Goal: Information Seeking & Learning: Learn about a topic

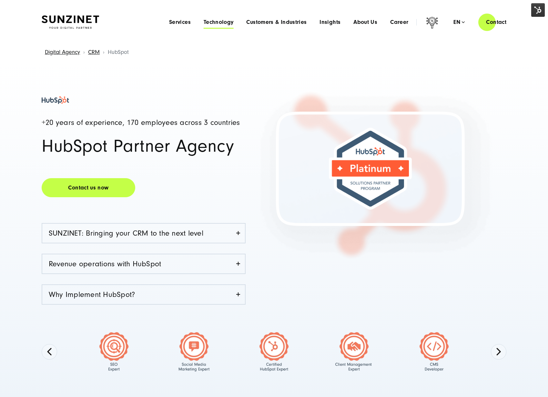
click at [221, 23] on span "Technology" at bounding box center [219, 22] width 30 height 6
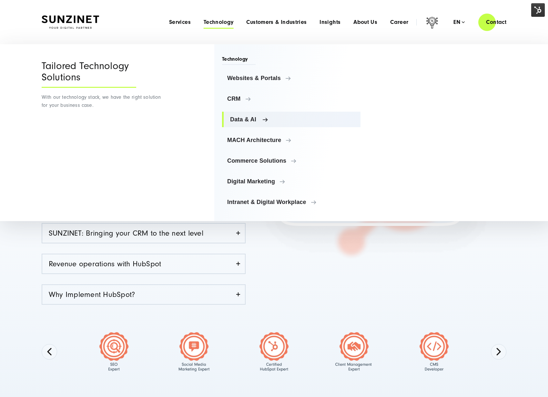
click at [253, 119] on span "Data & AI" at bounding box center [292, 119] width 125 height 6
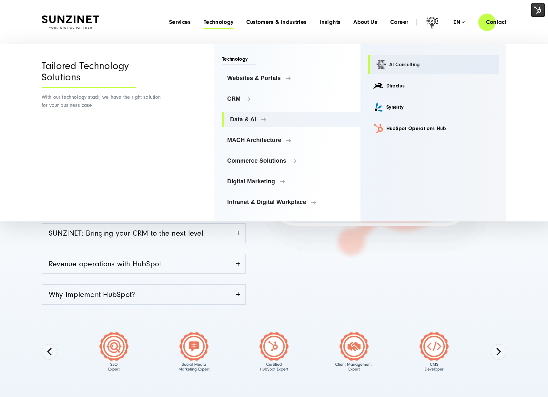
click at [412, 61] on link "AI Consulting" at bounding box center [433, 64] width 131 height 19
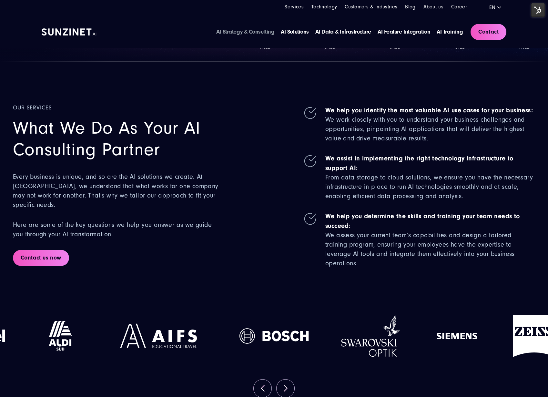
scroll to position [161, 0]
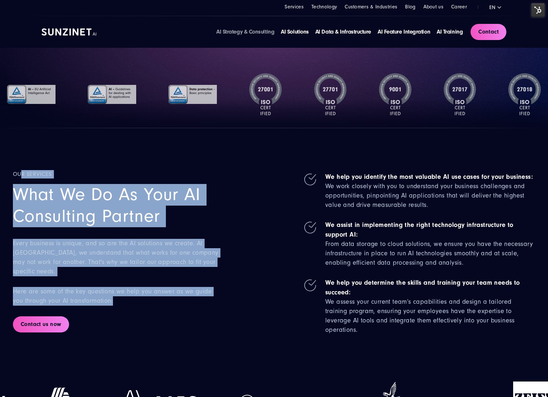
drag, startPoint x: 97, startPoint y: 209, endPoint x: 200, endPoint y: 303, distance: 139.8
click at [200, 303] on div "Our Services What We Do as Your AI Consulting Partner Every business is unique,…" at bounding box center [117, 252] width 209 height 165
drag, startPoint x: 22, startPoint y: 299, endPoint x: 78, endPoint y: 318, distance: 59.0
click at [78, 318] on div "Our Services What We Do as Your AI Consulting Partner Every business is unique,…" at bounding box center [117, 252] width 209 height 165
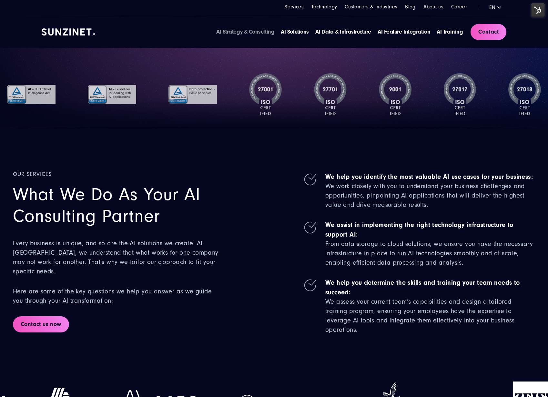
click at [83, 292] on span "Here are some of the key questions we help you answer as we guide you through y…" at bounding box center [112, 296] width 199 height 16
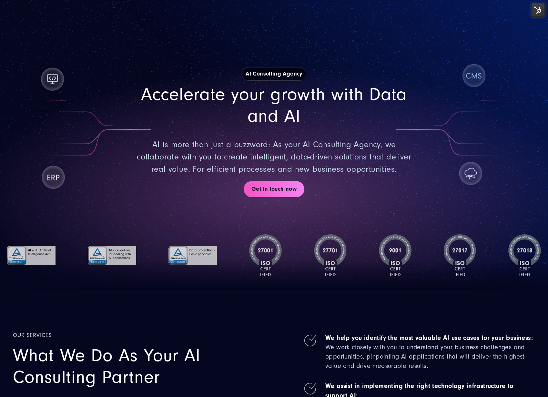
scroll to position [159, 0]
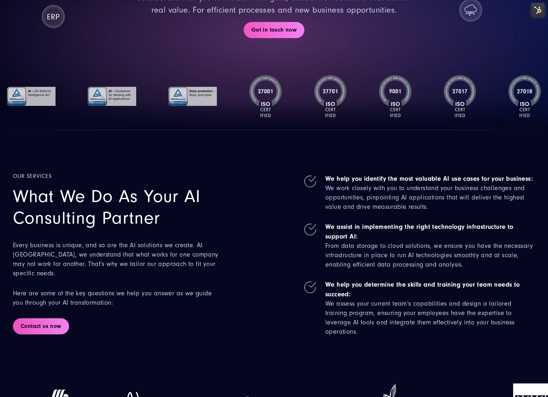
click at [167, 230] on div "Our Services What We Do as Your AI Consulting Partner Every business is unique,…" at bounding box center [117, 254] width 209 height 165
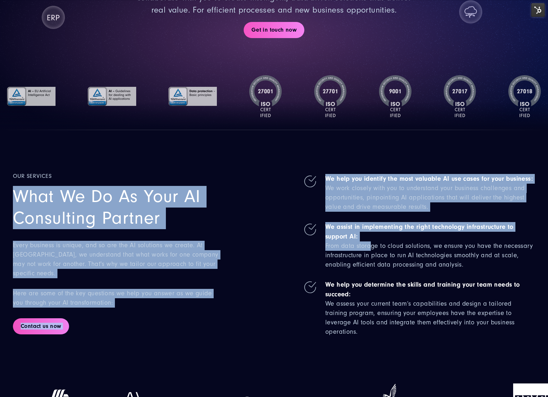
drag, startPoint x: 370, startPoint y: 250, endPoint x: 106, endPoint y: 179, distance: 273.6
click at [107, 181] on div "Our Services What We Do as Your AI Consulting Partner Every business is unique,…" at bounding box center [274, 254] width 522 height 165
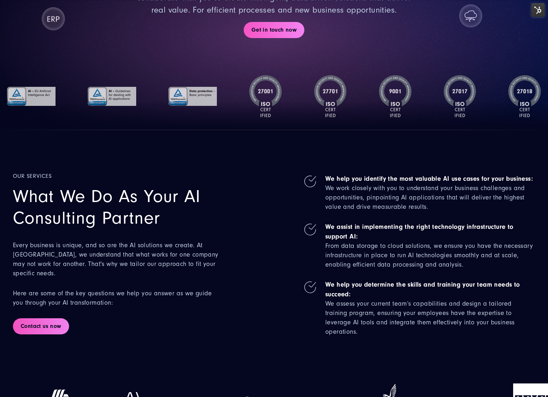
click at [45, 178] on strong "Our Services" at bounding box center [117, 176] width 209 height 8
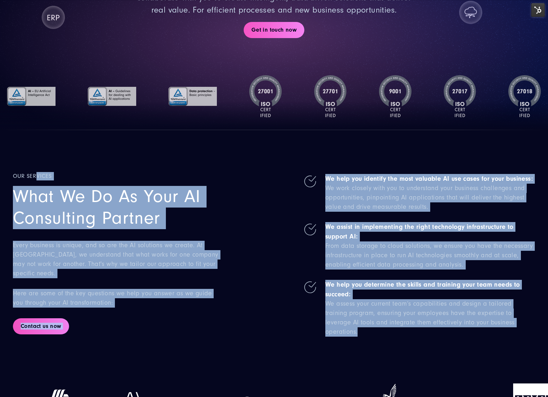
drag, startPoint x: 38, startPoint y: 174, endPoint x: 527, endPoint y: 342, distance: 516.9
click at [527, 342] on section "Our Services What We Do as Your AI Consulting Partner Every business is unique,…" at bounding box center [274, 243] width 548 height 227
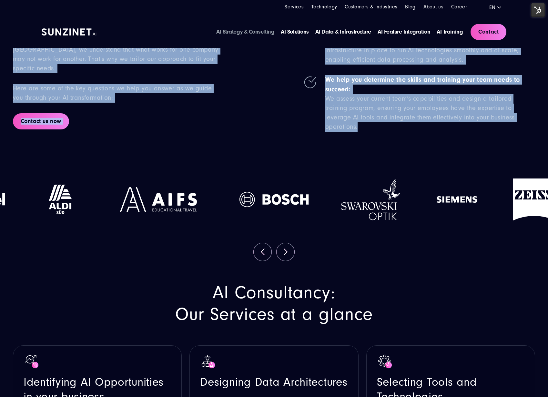
scroll to position [0, 0]
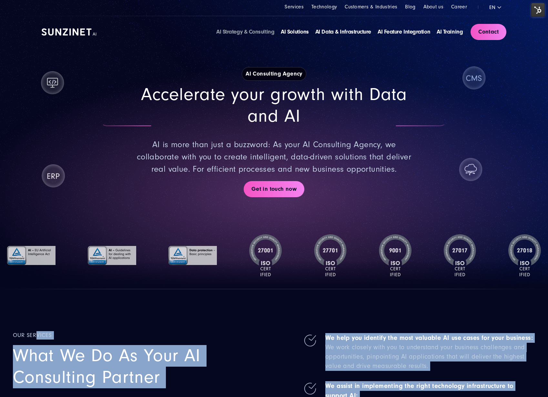
drag, startPoint x: 251, startPoint y: 255, endPoint x: 42, endPoint y: 194, distance: 217.7
click at [30, 213] on section "AI Consulting Agency Accelerate your growth with Data and AI AI is more than ju…" at bounding box center [274, 144] width 548 height 289
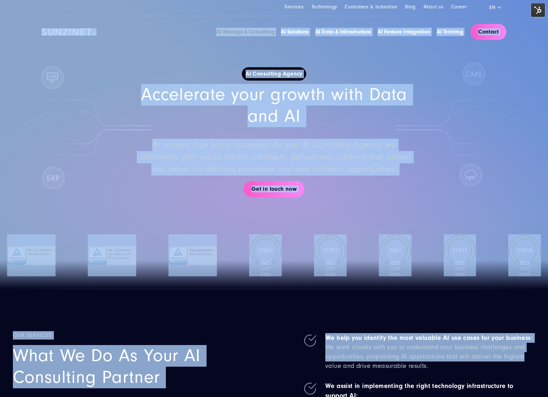
scroll to position [8, 0]
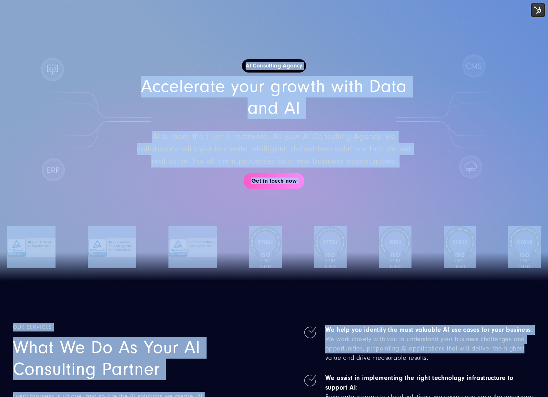
drag, startPoint x: 42, startPoint y: 27, endPoint x: 365, endPoint y: 275, distance: 406.8
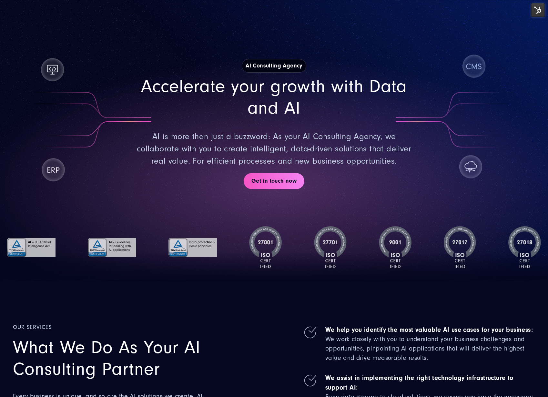
drag, startPoint x: 297, startPoint y: 279, endPoint x: 295, endPoint y: 283, distance: 4.2
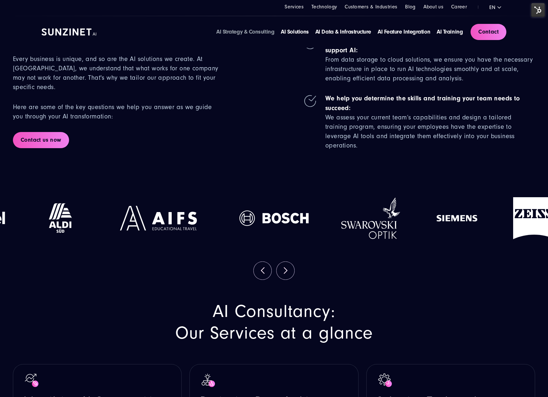
scroll to position [0, 0]
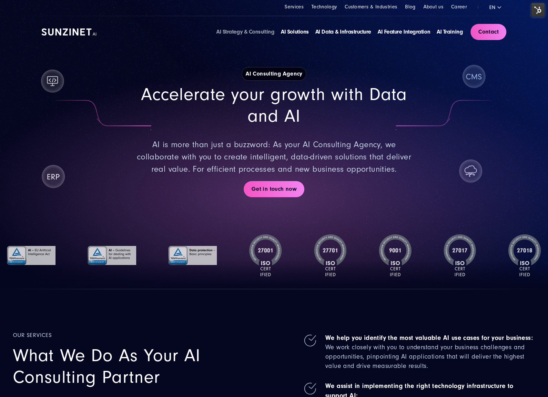
click at [227, 239] on div at bounding box center [192, 255] width 81 height 68
drag, startPoint x: 143, startPoint y: 115, endPoint x: 575, endPoint y: 185, distance: 438.0
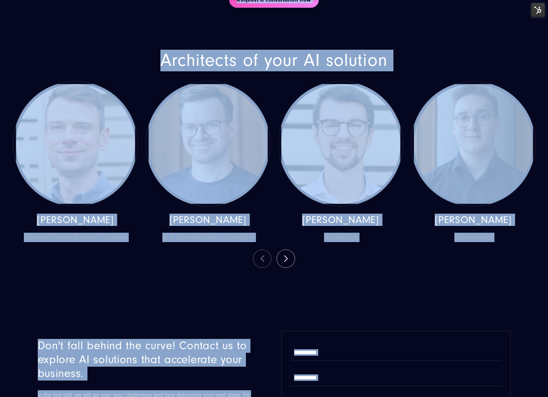
scroll to position [2335, 0]
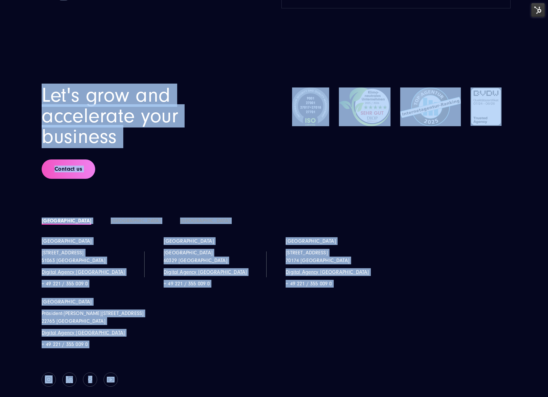
drag, startPoint x: 236, startPoint y: 43, endPoint x: 139, endPoint y: 389, distance: 358.5
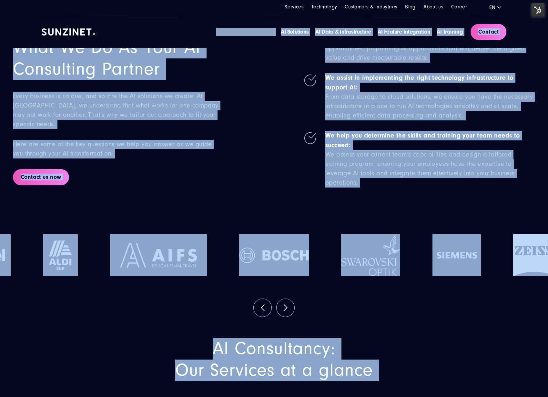
scroll to position [0, 0]
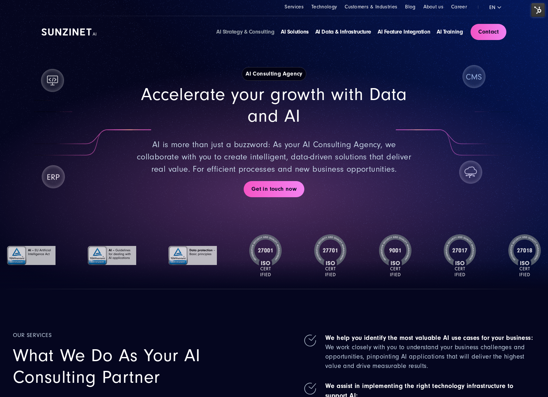
click at [278, 229] on div at bounding box center [265, 255] width 65 height 68
drag, startPoint x: 323, startPoint y: 190, endPoint x: 220, endPoint y: 180, distance: 103.4
click at [220, 180] on div "AI Consulting Agency Accelerate your growth with Data and AI AI is more than ju…" at bounding box center [274, 132] width 465 height 169
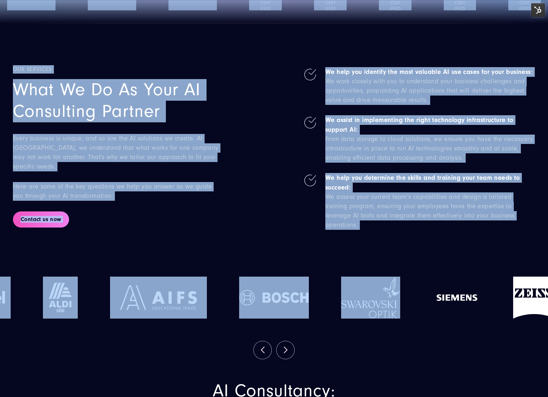
scroll to position [270, 0]
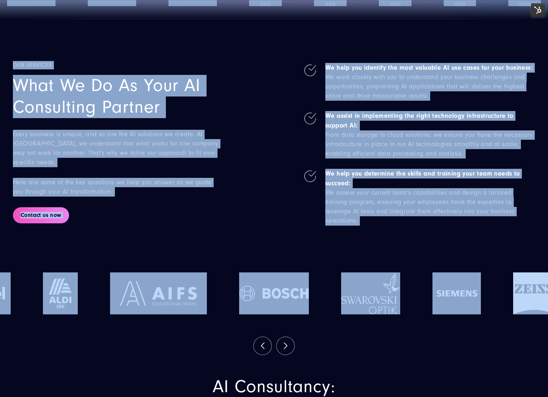
drag, startPoint x: 50, startPoint y: 25, endPoint x: 529, endPoint y: 338, distance: 572.5
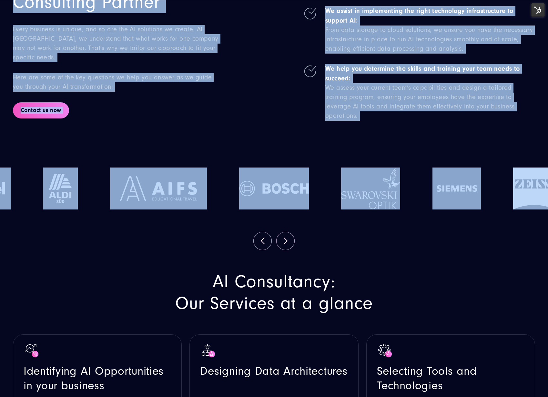
scroll to position [448, 0]
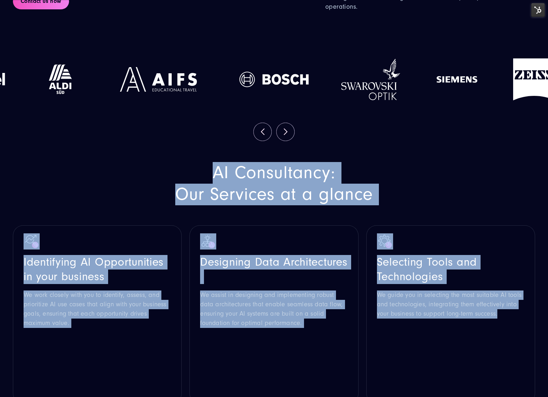
drag, startPoint x: 196, startPoint y: 185, endPoint x: 460, endPoint y: 335, distance: 303.9
click at [454, 337] on section "AI Consultancy: Our Services at a glance Identifying AI Opportunities in your b…" at bounding box center [274, 376] width 548 height 470
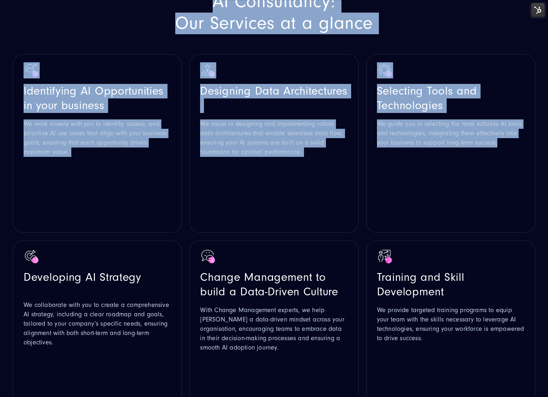
scroll to position [688, 0]
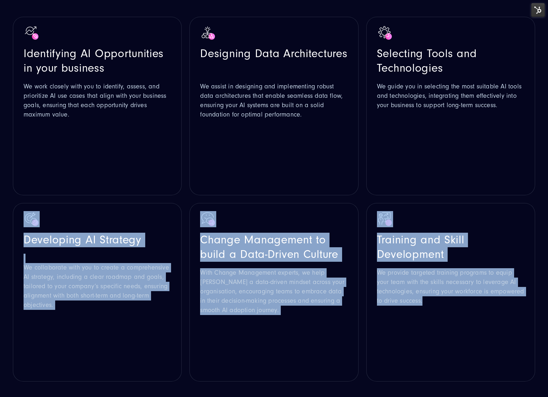
drag, startPoint x: 10, startPoint y: 208, endPoint x: 426, endPoint y: 319, distance: 430.5
click at [422, 318] on div "AI Consultancy: Our Services at a glance Identifying AI Opportunities in your b…" at bounding box center [274, 168] width 548 height 428
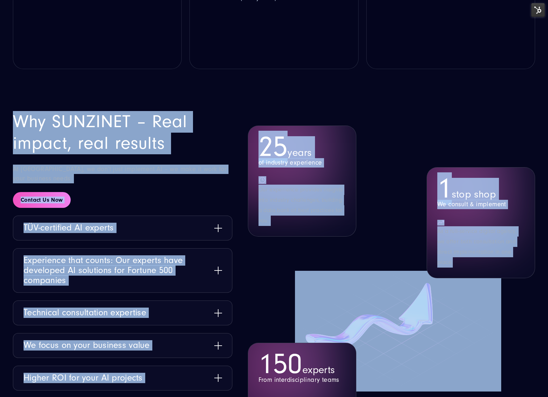
scroll to position [1009, 0]
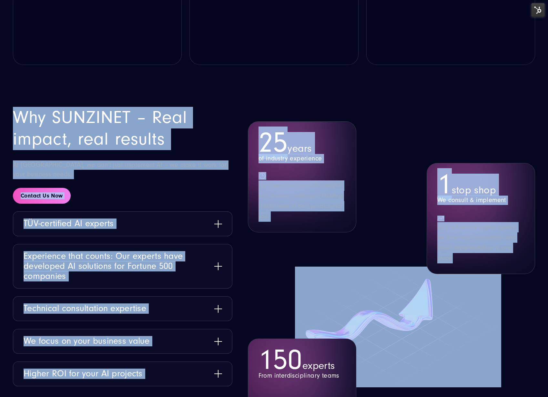
drag, startPoint x: 22, startPoint y: 104, endPoint x: 531, endPoint y: 383, distance: 580.6
click at [525, 383] on section "Why SUNZINET – Real impact, real results At SUNZINET, we don’t just implement A…" at bounding box center [274, 278] width 548 height 385
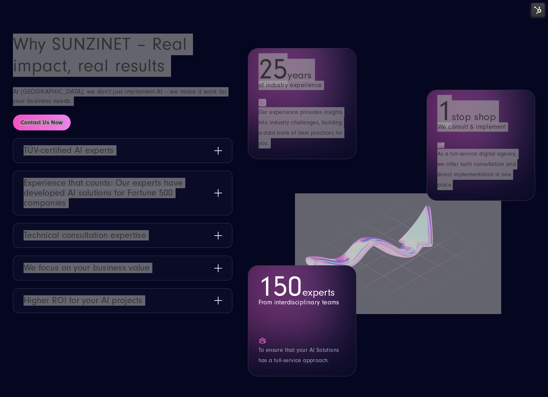
scroll to position [1086, 0]
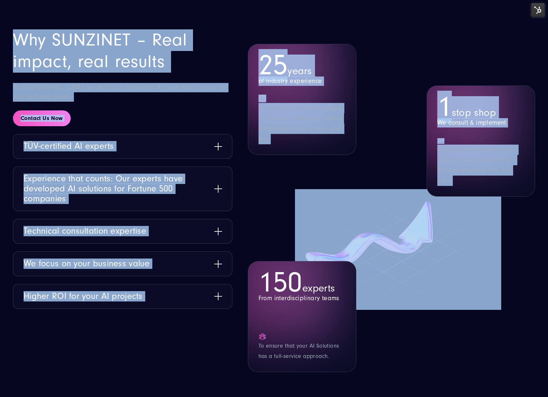
click at [190, 333] on div "Why SUNZINET – Real impact, real results At SUNZINET, we don’t just implement A…" at bounding box center [122, 200] width 219 height 343
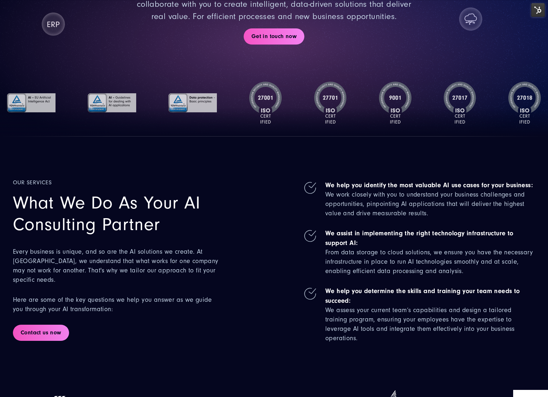
scroll to position [0, 0]
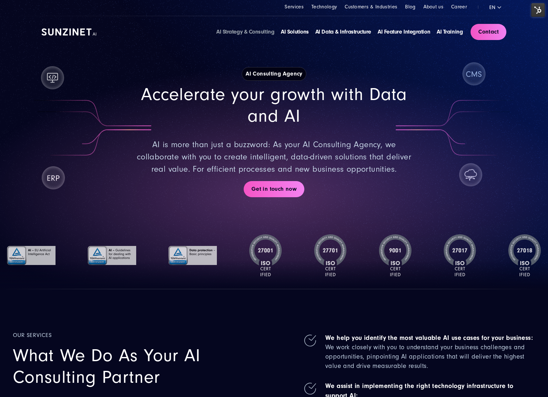
click at [251, 35] on li "AI Strategy & Consulting" at bounding box center [245, 32] width 58 height 8
click at [254, 32] on link "AI Strategy & Consulting" at bounding box center [245, 31] width 58 height 7
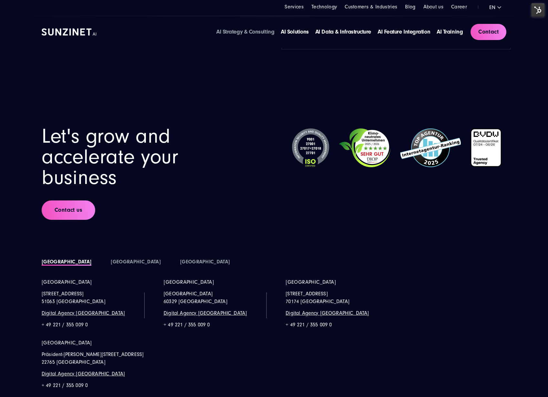
scroll to position [2290, 0]
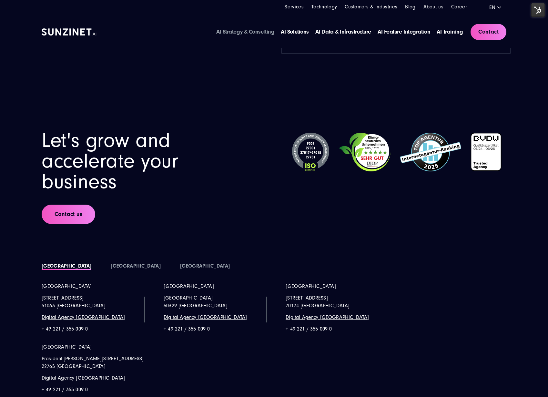
click at [101, 267] on li "Austria" at bounding box center [135, 266] width 69 height 10
click at [111, 267] on link "Austria" at bounding box center [136, 266] width 50 height 6
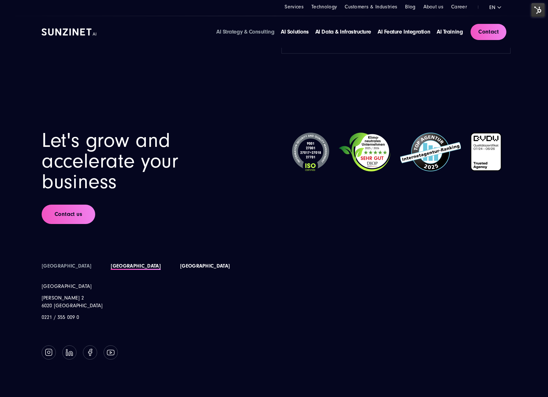
click at [180, 266] on link "Poland" at bounding box center [205, 266] width 50 height 6
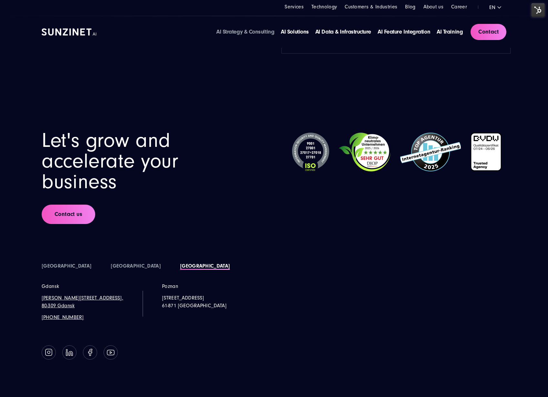
click at [51, 261] on li "Germany" at bounding box center [66, 266] width 69 height 10
click at [54, 264] on link "Germany" at bounding box center [67, 266] width 50 height 6
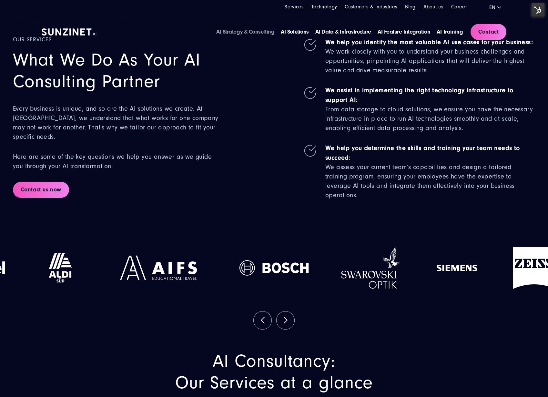
scroll to position [0, 0]
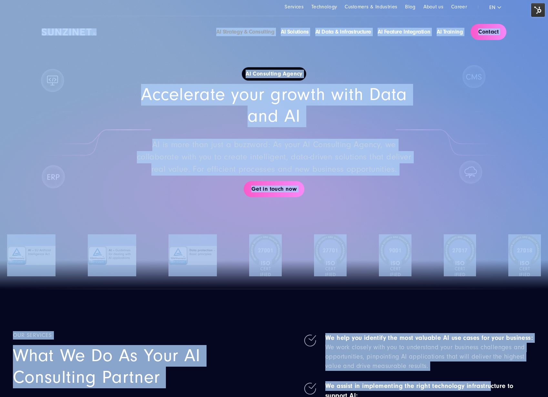
drag, startPoint x: 105, startPoint y: 51, endPoint x: 487, endPoint y: 391, distance: 511.5
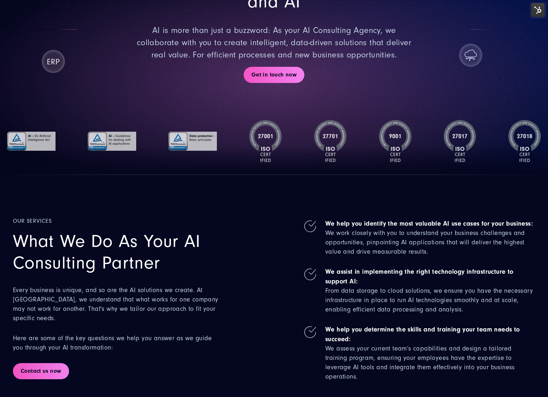
drag, startPoint x: 366, startPoint y: 329, endPoint x: 160, endPoint y: 257, distance: 218.0
click at [162, 259] on div "Our Services What We Do as Your AI Consulting Partner Every business is unique,…" at bounding box center [274, 299] width 522 height 165
click at [139, 249] on span "What We Do as Your AI Consulting Partner" at bounding box center [107, 252] width 188 height 42
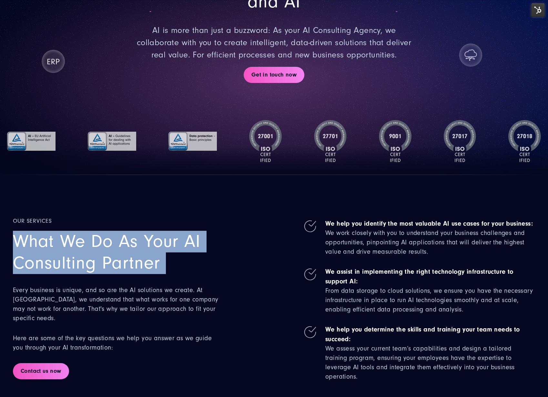
click at [139, 249] on span "What We Do as Your AI Consulting Partner" at bounding box center [107, 252] width 188 height 42
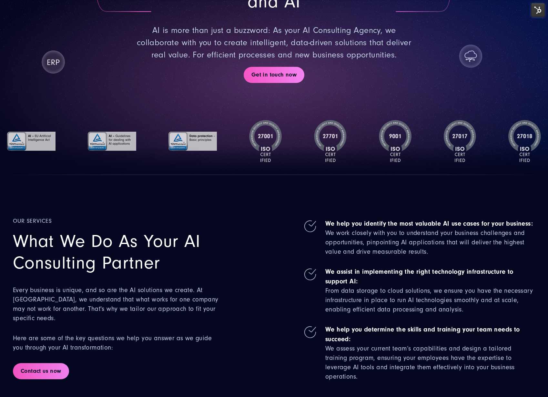
drag, startPoint x: 152, startPoint y: 67, endPoint x: 109, endPoint y: 18, distance: 65.2
click at [151, 66] on div "AI Consulting Agency Accelerate your growth with Data and AI AI is more than ju…" at bounding box center [274, 18] width 465 height 169
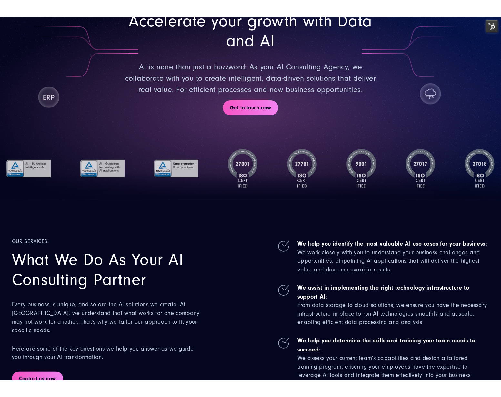
scroll to position [0, 0]
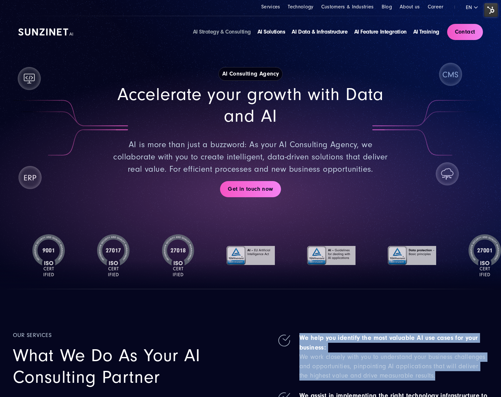
drag, startPoint x: 350, startPoint y: 287, endPoint x: 478, endPoint y: 388, distance: 163.3
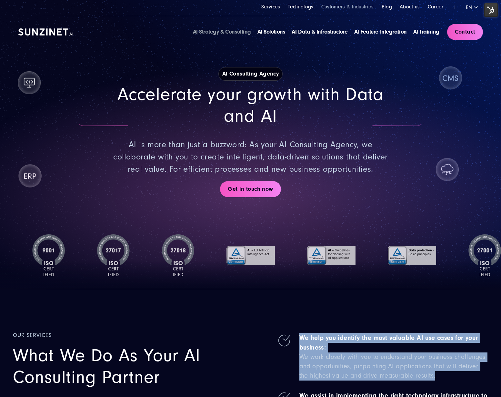
click at [369, 9] on link "Customers & Industries" at bounding box center [347, 7] width 53 height 6
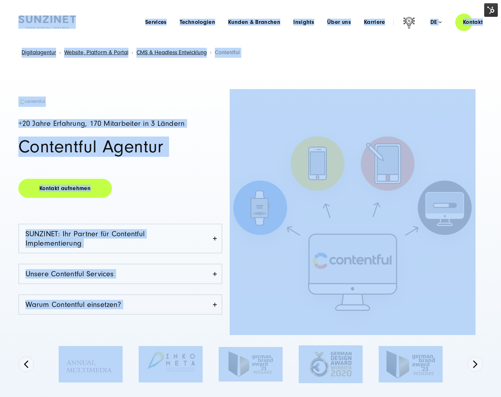
drag, startPoint x: 16, startPoint y: 13, endPoint x: 423, endPoint y: 355, distance: 531.8
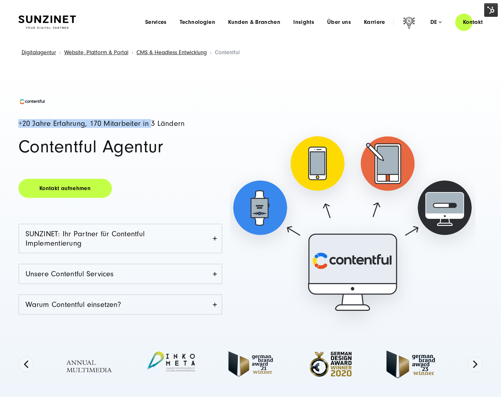
drag, startPoint x: 148, startPoint y: 120, endPoint x: 129, endPoint y: 66, distance: 57.2
click at [146, 117] on div "+20 Jahre Erfahrung, 170 Mitarbeiter in 3 Ländern Contentful Agentur Kontakt au…" at bounding box center [134, 215] width 232 height 238
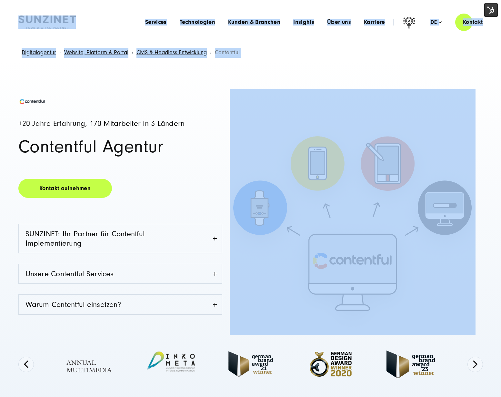
drag, startPoint x: 10, startPoint y: 8, endPoint x: 361, endPoint y: 136, distance: 373.2
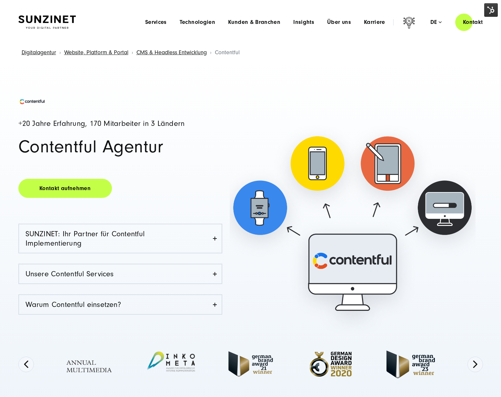
click at [292, 73] on div "+20 Jahre Erfahrung, 170 Mitarbeiter in 3 Ländern Contentful Agentur Kontakt au…" at bounding box center [250, 237] width 501 height 352
click at [256, 22] on span "Kunden & Branchen" at bounding box center [254, 22] width 52 height 6
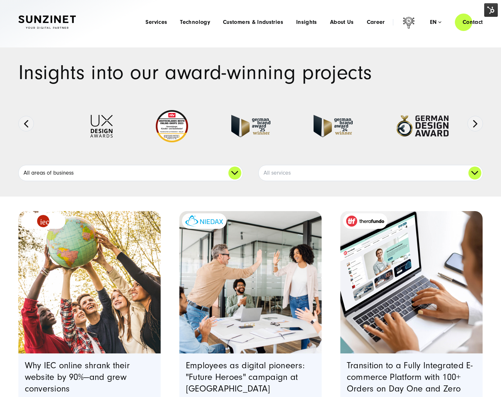
click at [162, 171] on link "All areas of business" at bounding box center [131, 172] width 224 height 15
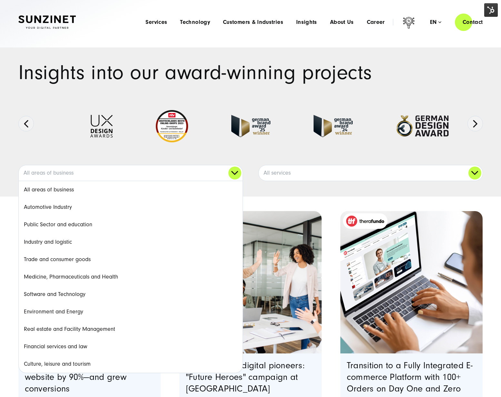
click at [78, 152] on div at bounding box center [250, 132] width 439 height 66
